Goal: Task Accomplishment & Management: Manage account settings

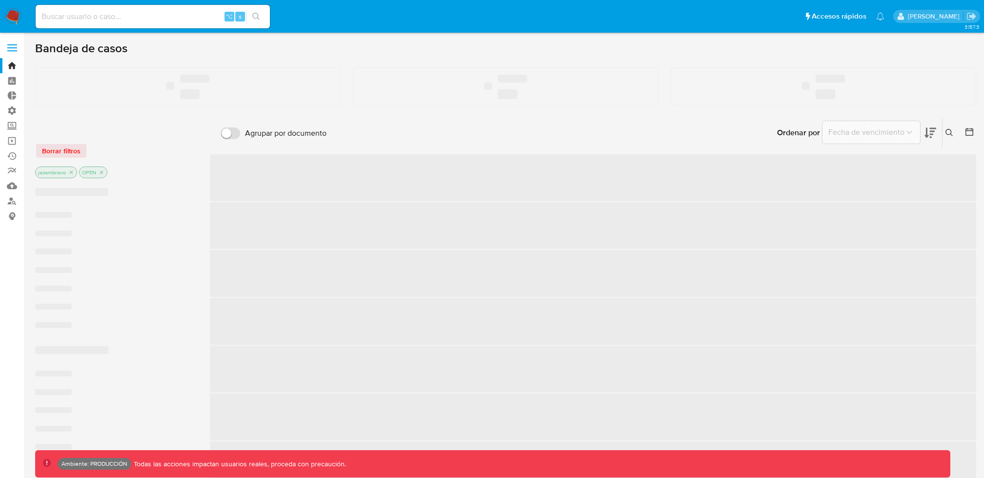
click at [12, 49] on label at bounding box center [12, 48] width 24 height 20
click at [0, 0] on input "checkbox" at bounding box center [0, 0] width 0 height 0
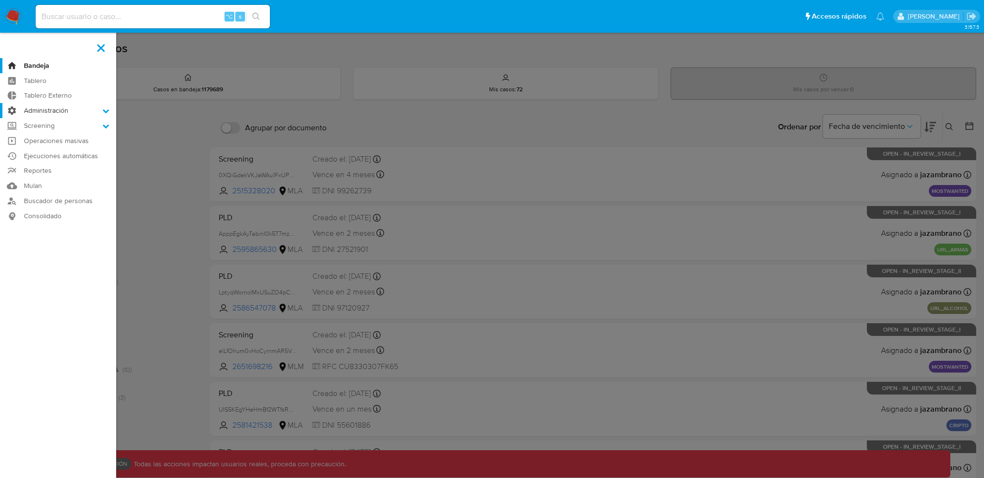
click at [53, 114] on label "Administración" at bounding box center [58, 110] width 116 height 15
click at [0, 0] on input "Administración" at bounding box center [0, 0] width 0 height 0
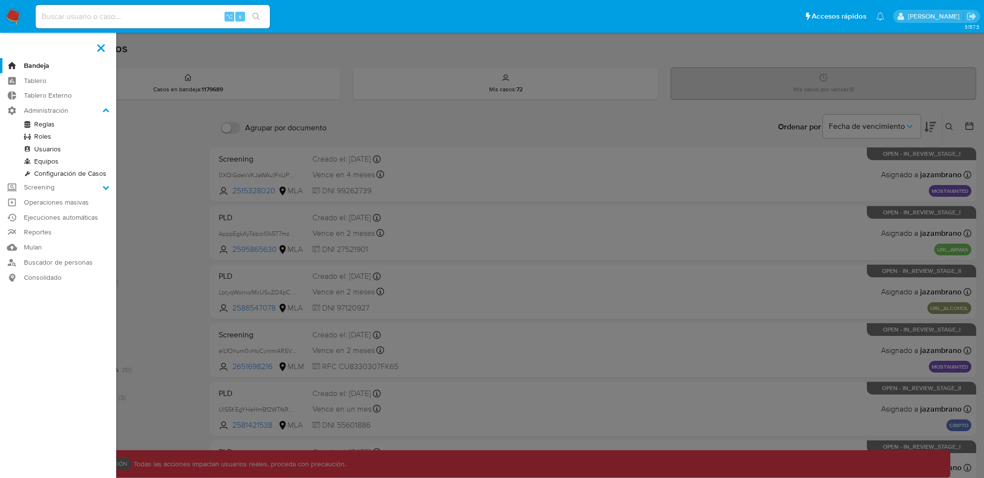
click at [37, 134] on link "Roles" at bounding box center [58, 136] width 116 height 12
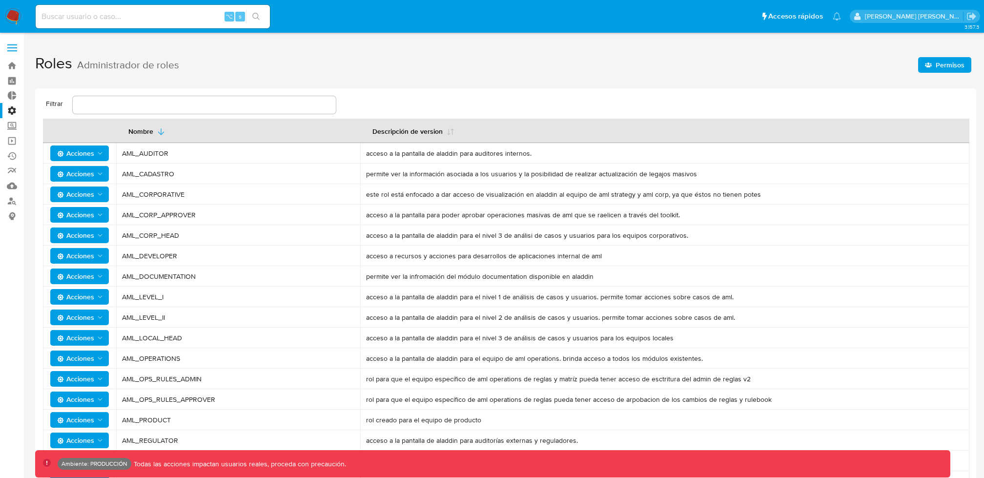
click at [102, 323] on span "Acciones" at bounding box center [80, 317] width 47 height 14
click at [94, 338] on button "Usuarios" at bounding box center [82, 341] width 88 height 23
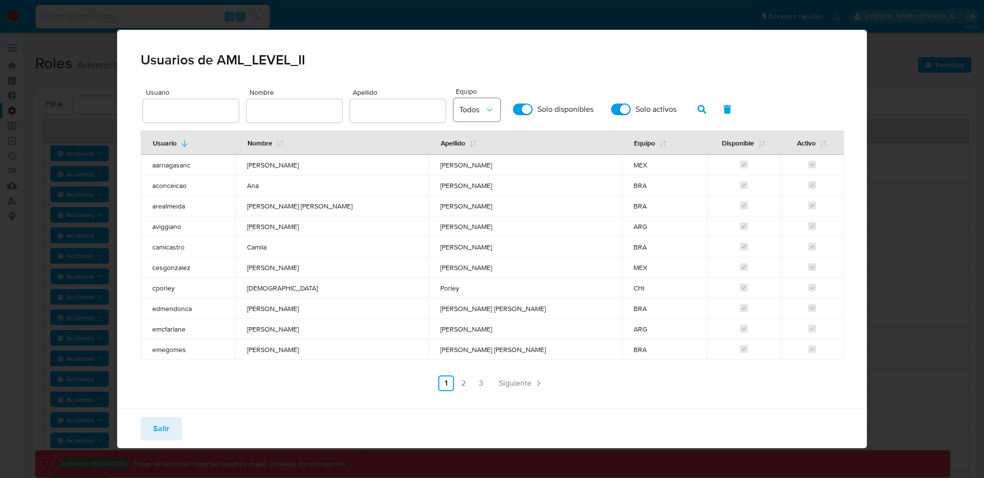
click at [480, 109] on span "Todos" at bounding box center [471, 110] width 25 height 10
